Goal: Check status: Check status

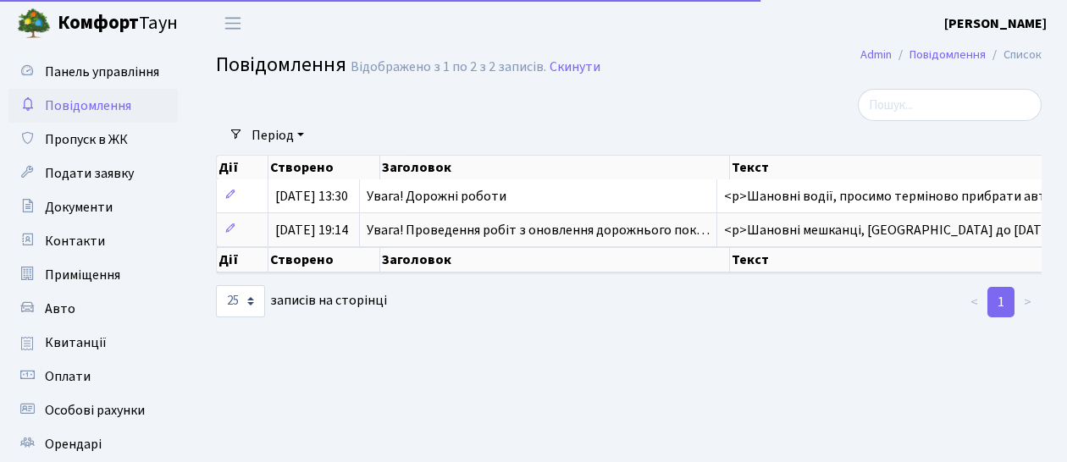
select select "25"
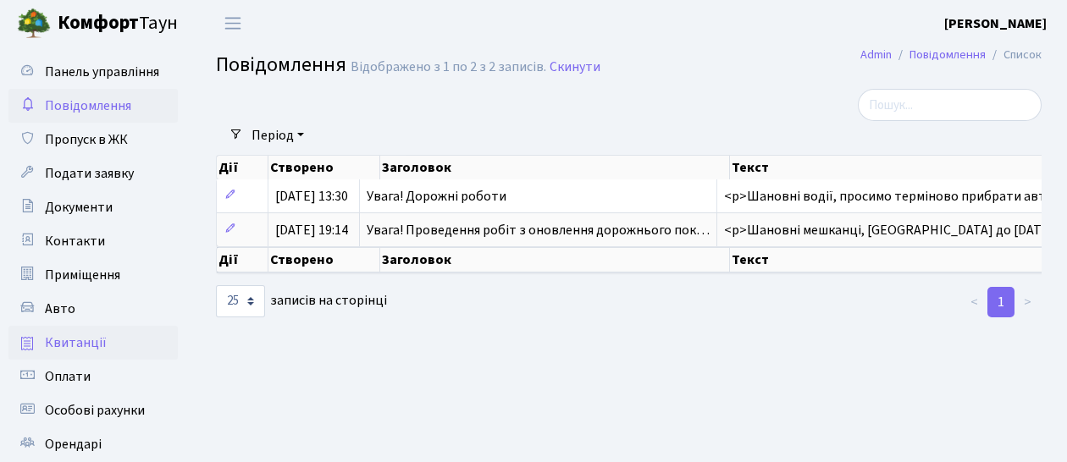
click at [93, 340] on span "Квитанції" at bounding box center [76, 343] width 62 height 19
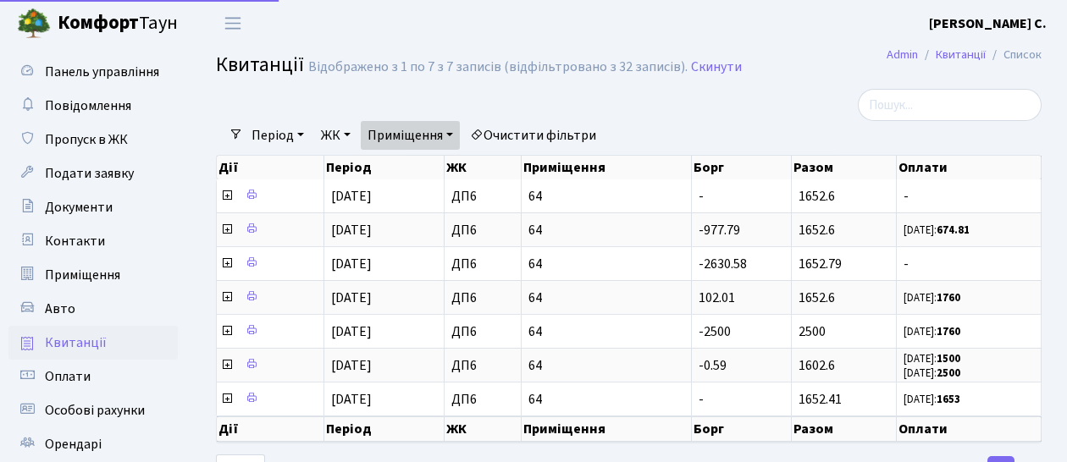
select select "25"
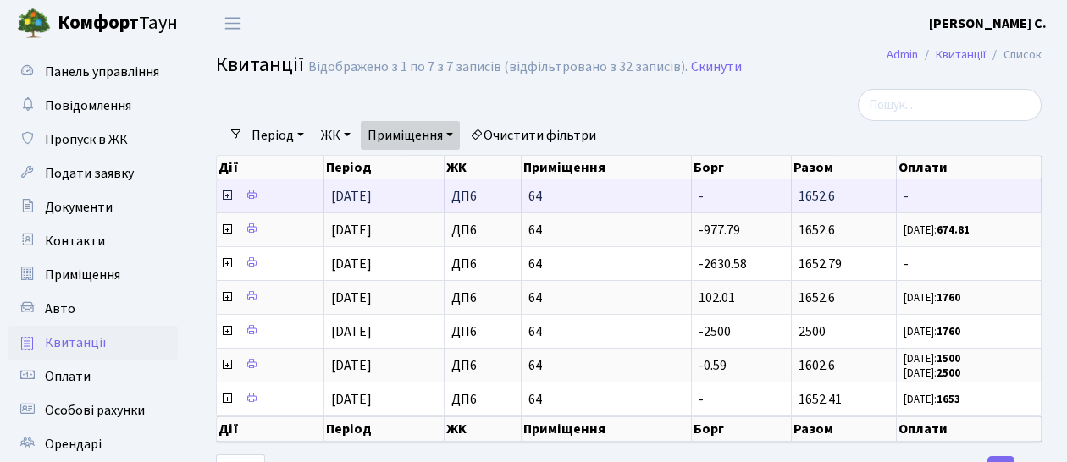
click at [222, 194] on icon at bounding box center [227, 196] width 14 height 14
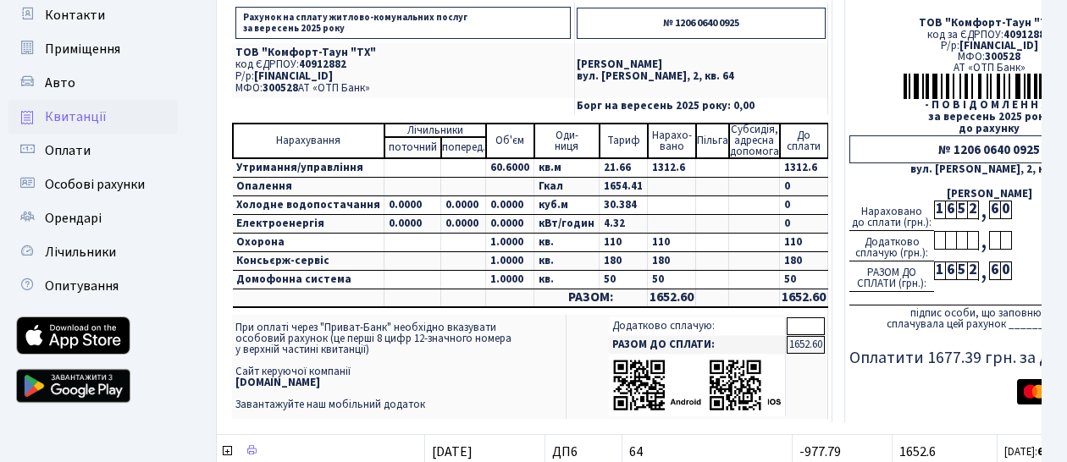
scroll to position [179, 0]
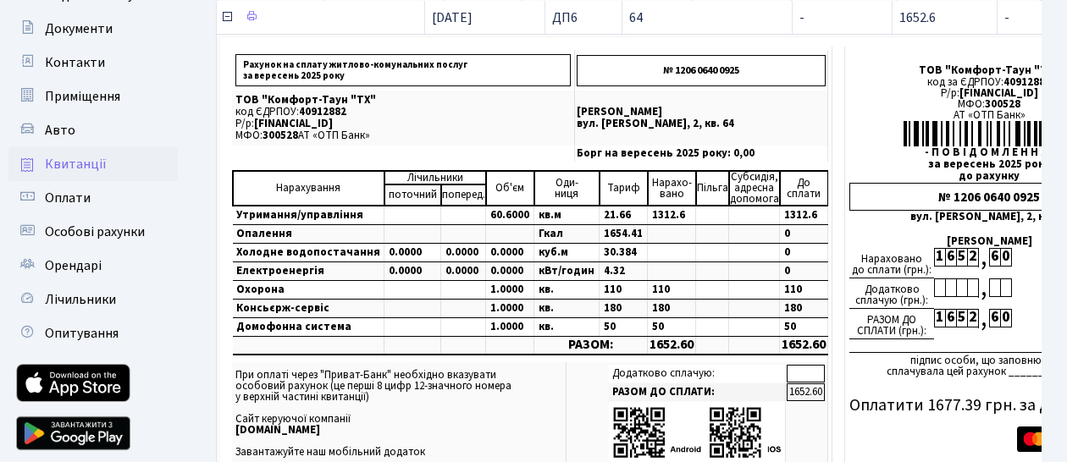
click at [226, 14] on icon at bounding box center [227, 17] width 14 height 14
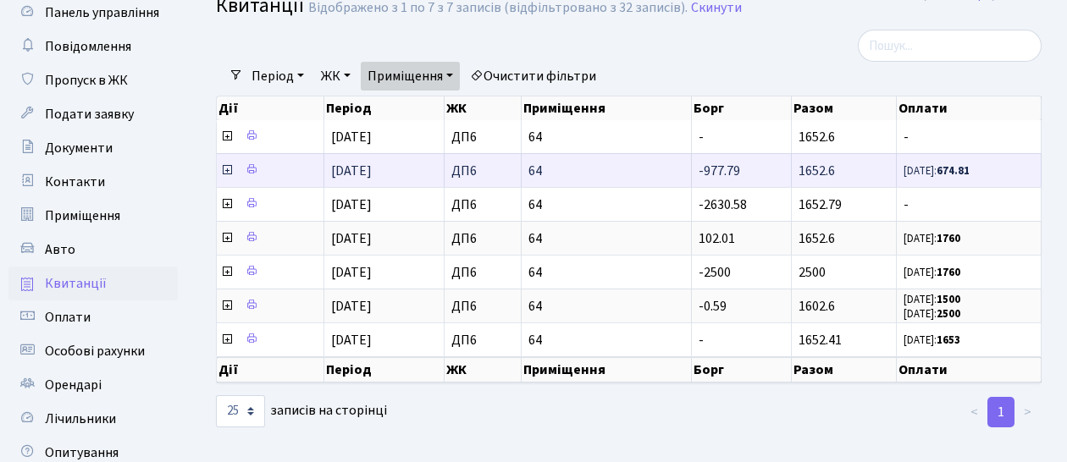
scroll to position [0, 0]
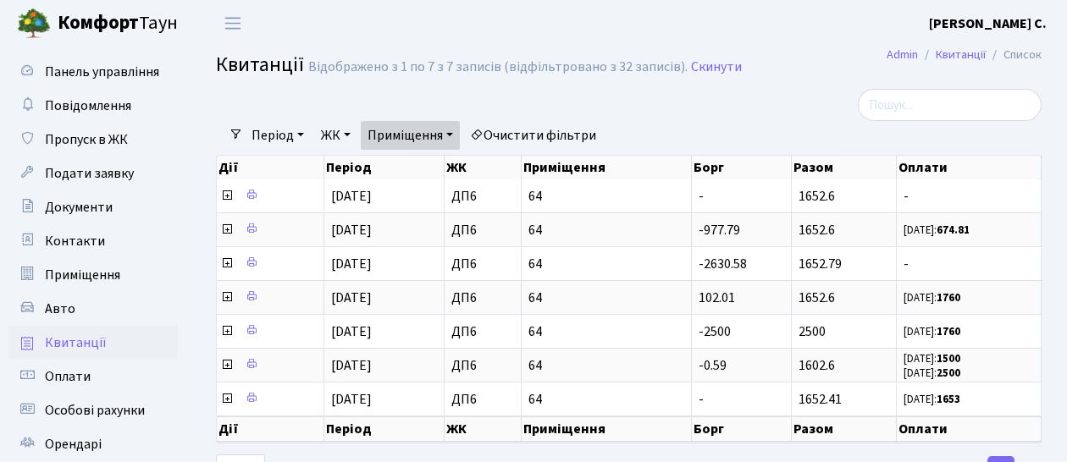
click at [458, 136] on link "Приміщення" at bounding box center [410, 135] width 99 height 29
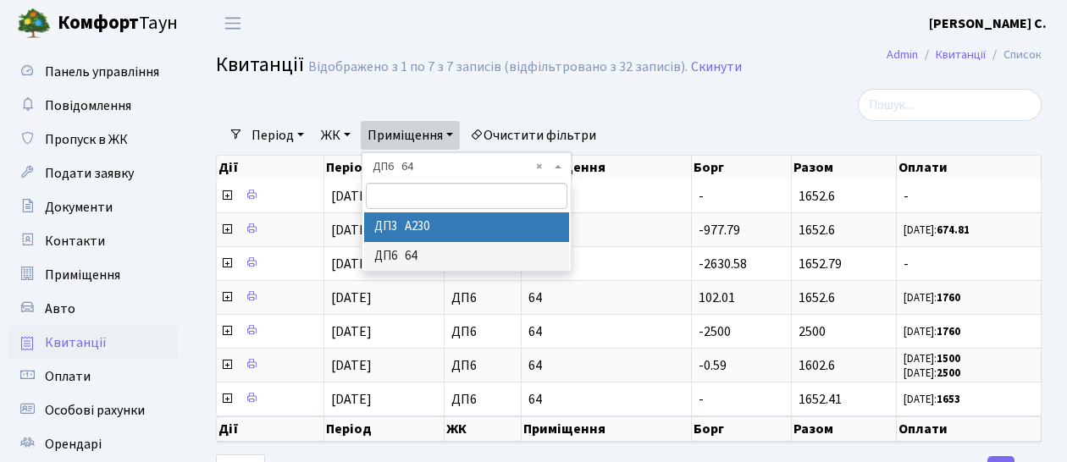
click at [439, 232] on li "ДП3 А230" at bounding box center [466, 228] width 205 height 30
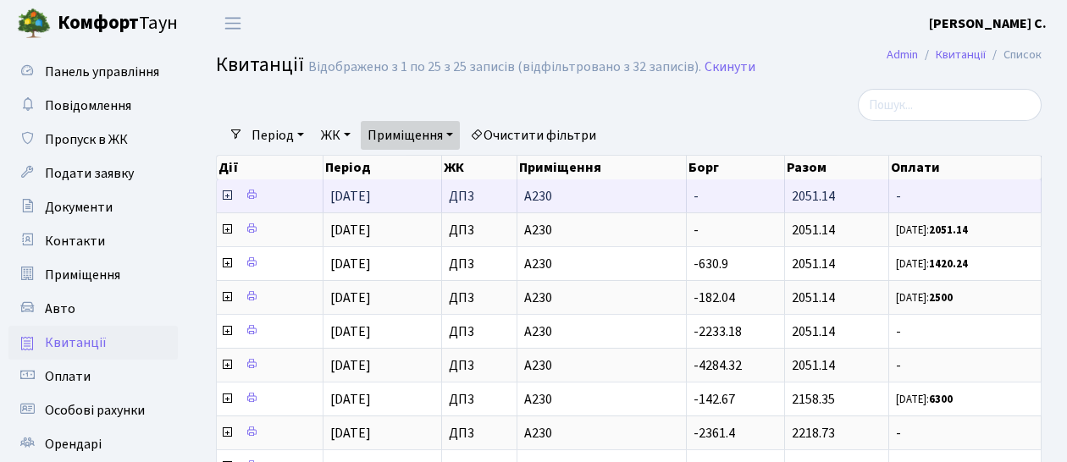
click at [224, 195] on icon at bounding box center [227, 196] width 14 height 14
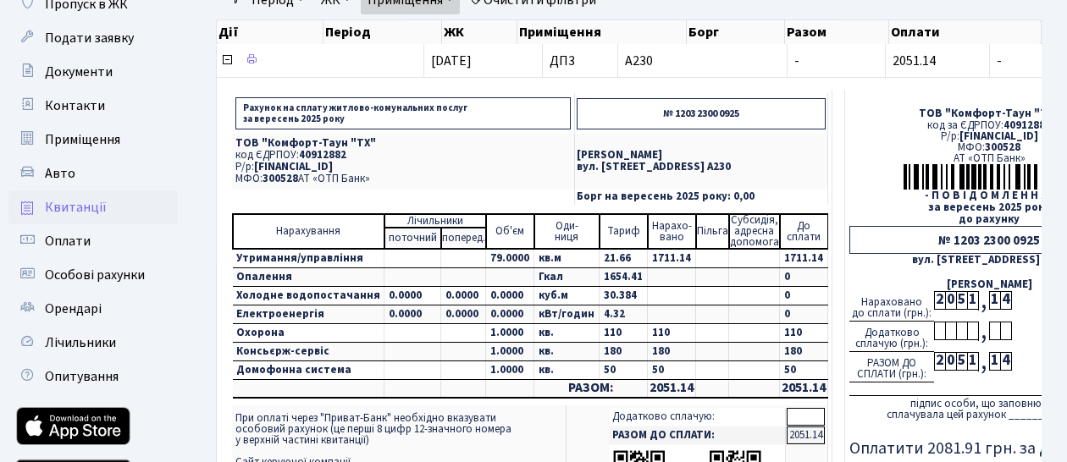
scroll to position [179, 0]
